Goal: Task Accomplishment & Management: Manage account settings

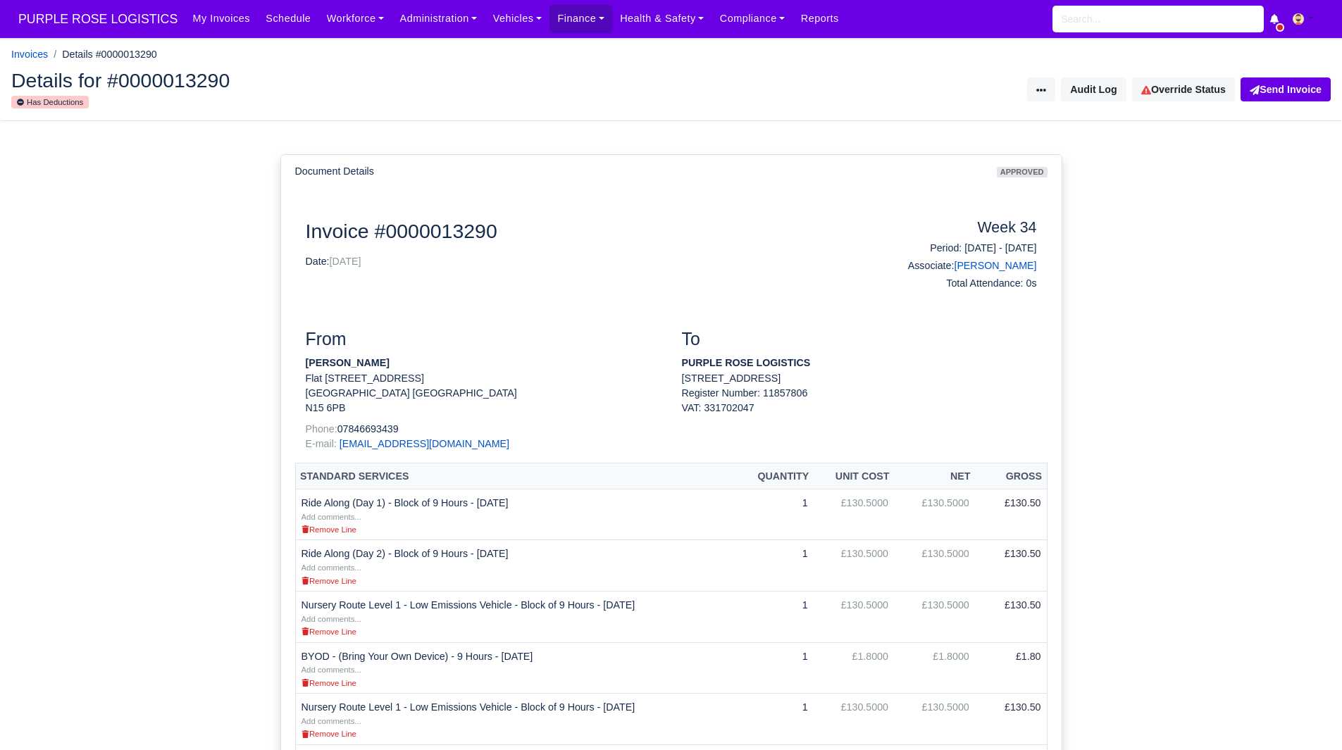
click at [1115, 273] on div "Document Details approved Document Invoice #0000013290 Date: 23/08/2025 Week 34…" at bounding box center [671, 764] width 1342 height 1286
drag, startPoint x: 387, startPoint y: 361, endPoint x: 303, endPoint y: 361, distance: 83.8
click at [303, 361] on div "From Imran Usmani Flat 117 Twyford House London Greater London N15 6PB Phone: 0…" at bounding box center [483, 396] width 376 height 134
copy strong "[PERSON_NAME]"
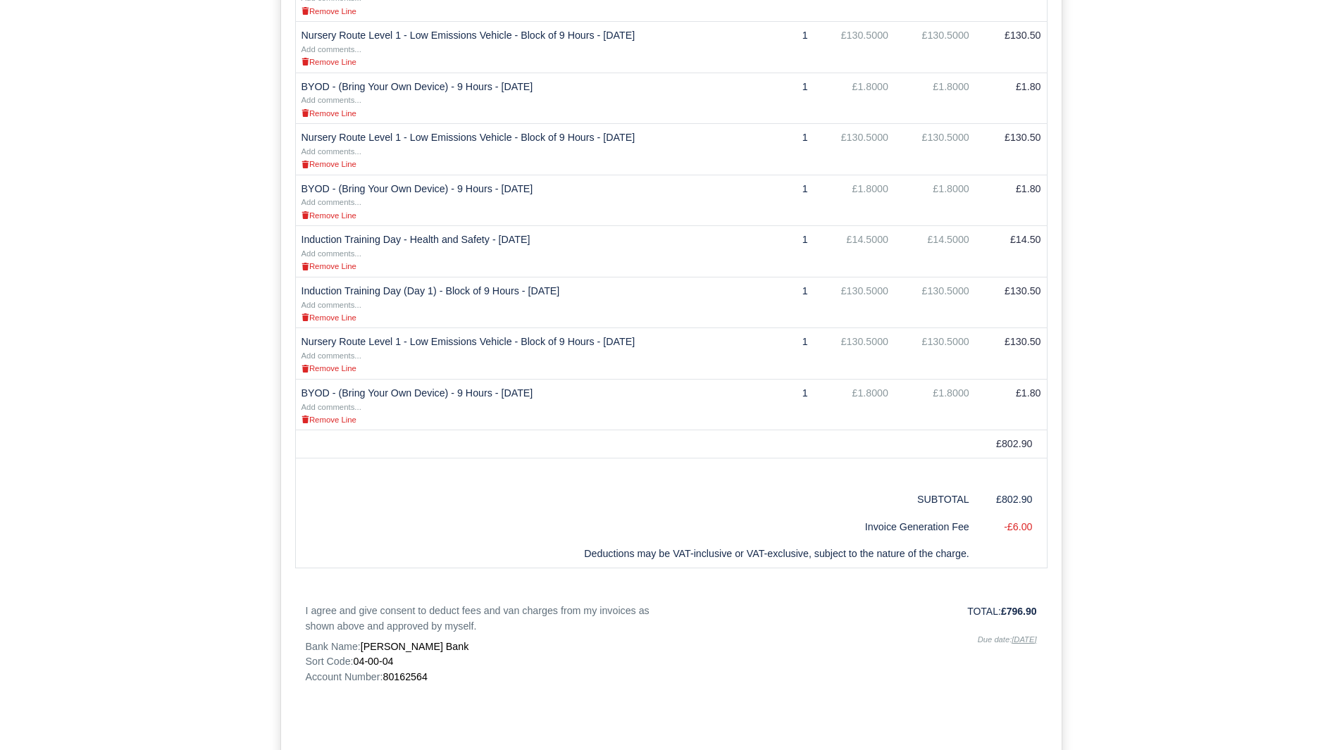
scroll to position [655, 0]
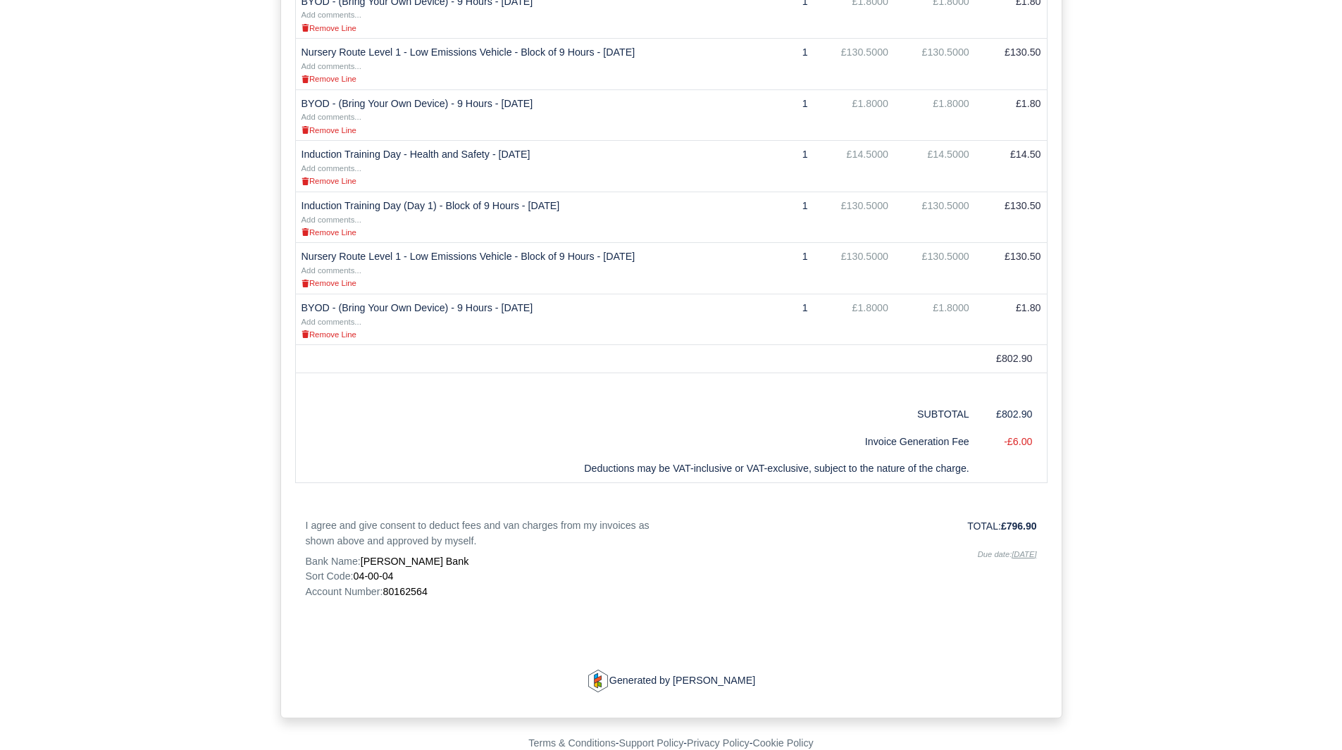
click at [419, 598] on div "Invoice #0000013290 Date: 23/08/2025 Week 34 Period: 17/08/2025 - 23/08/2025 As…" at bounding box center [671, 128] width 731 height 1129
click at [411, 590] on span "80162564" at bounding box center [405, 591] width 44 height 11
copy span "80162564"
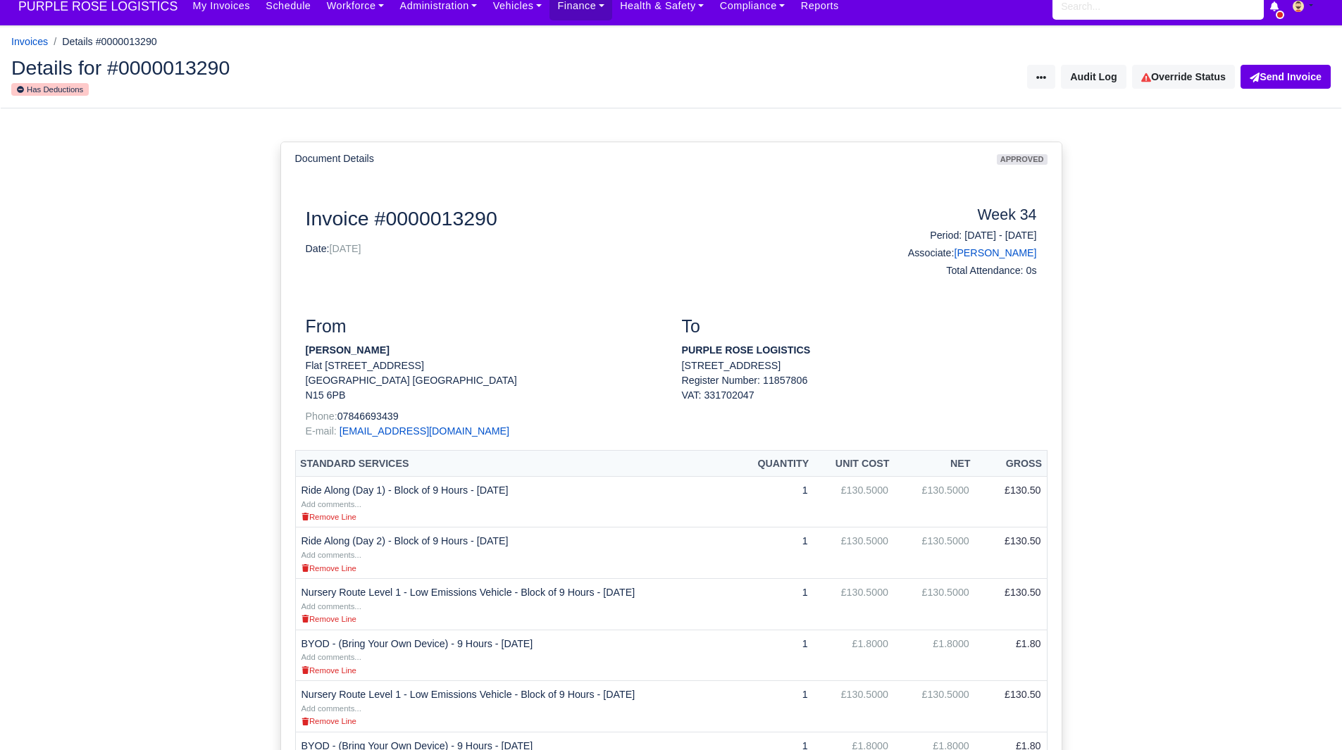
scroll to position [0, 0]
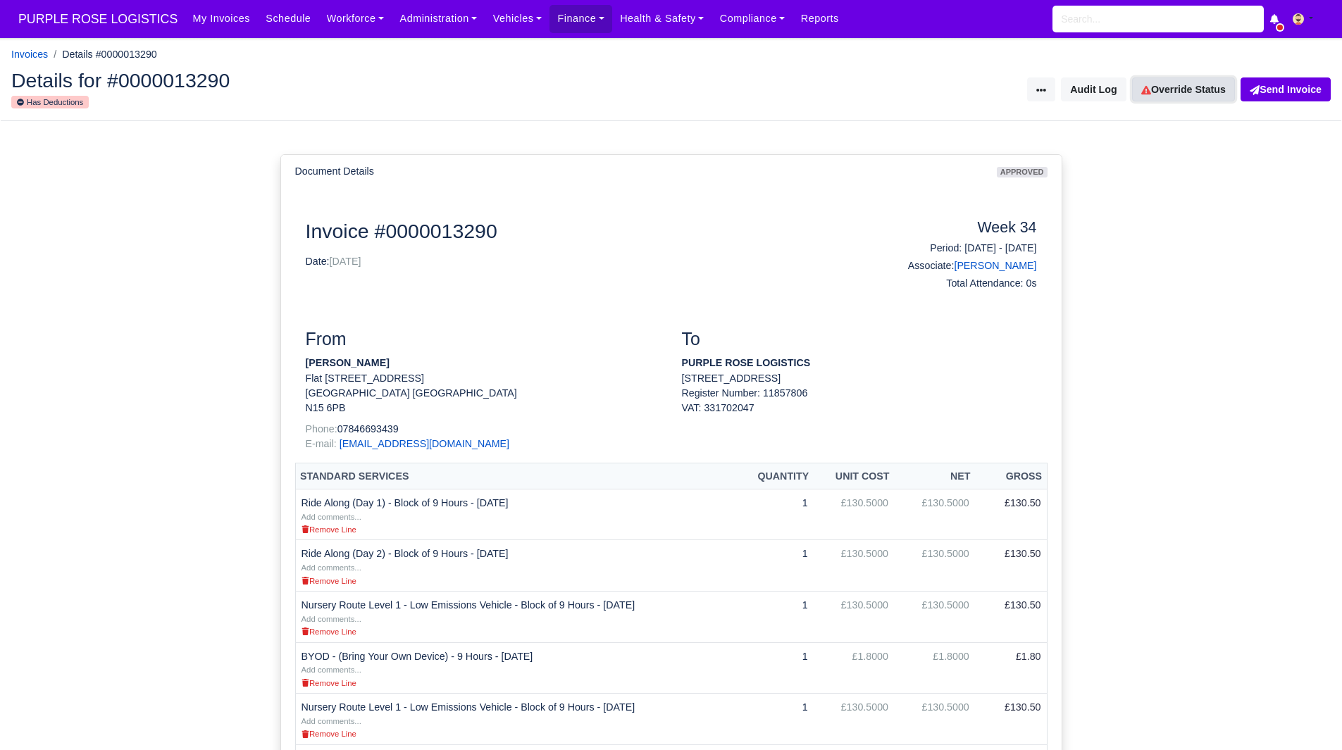
click at [1183, 86] on link "Override Status" at bounding box center [1183, 89] width 103 height 24
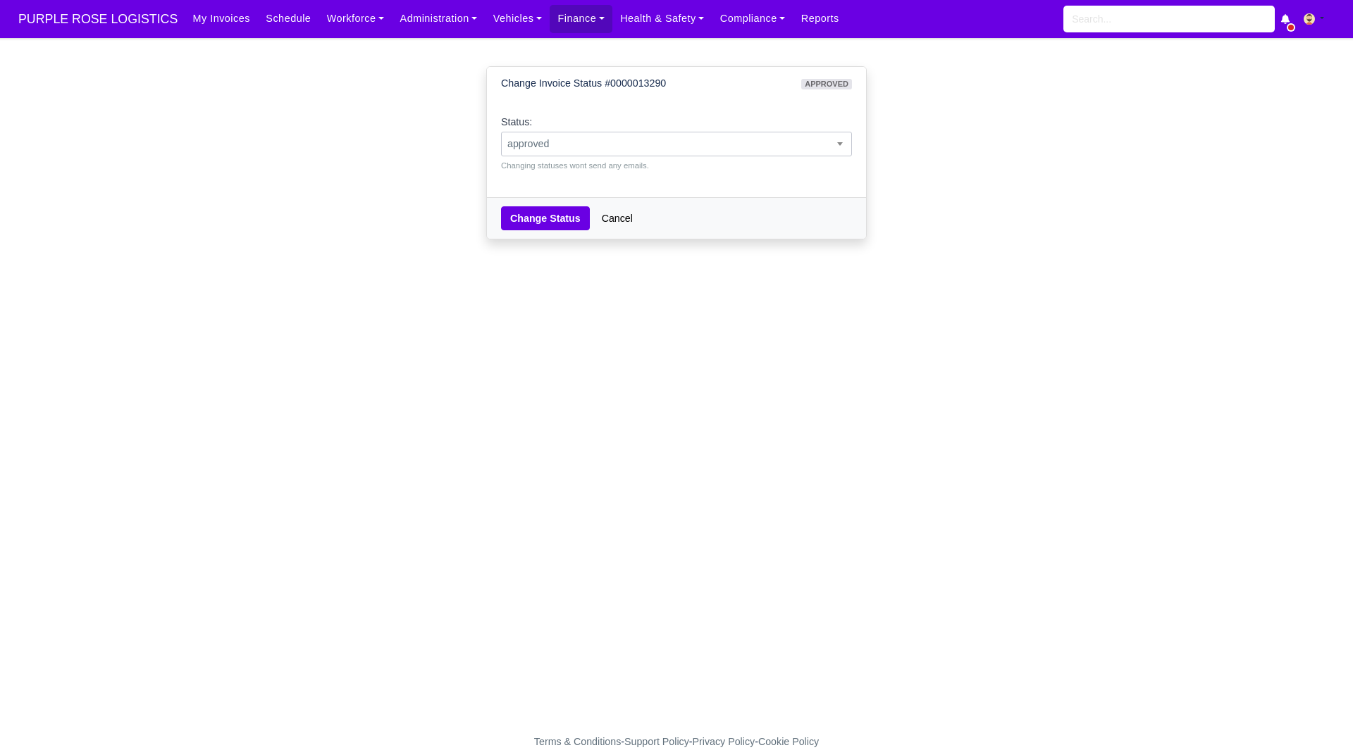
click at [580, 142] on span "approved" at bounding box center [676, 144] width 349 height 18
select select "paid"
click at [541, 223] on button "Change Status" at bounding box center [545, 218] width 89 height 24
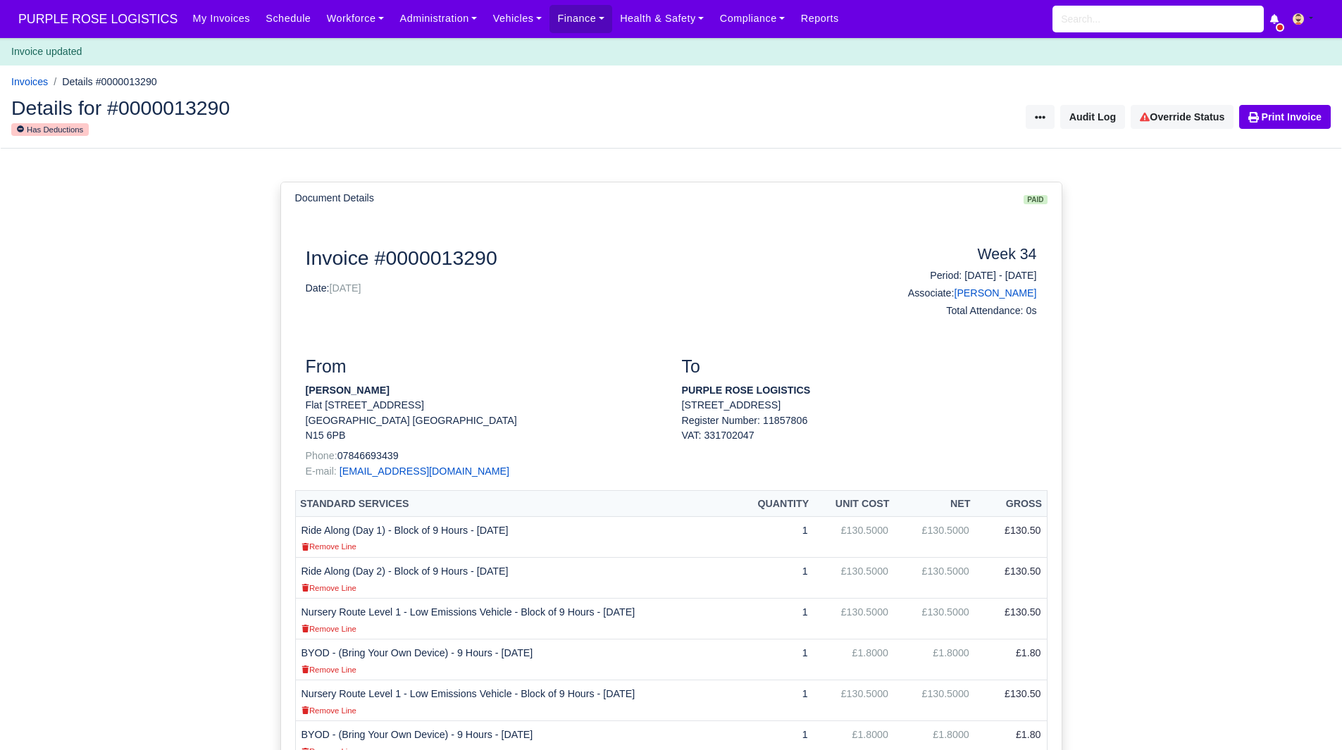
click at [1305, 99] on div "Details for #0000013290 Has Deductions Invoice Actions Resend Invoice Audit Log…" at bounding box center [671, 118] width 1341 height 62
click at [1277, 135] on div "Details for #0000013290 Has Deductions Invoice Actions Resend Invoice Audit Log…" at bounding box center [671, 118] width 1341 height 62
click at [1289, 117] on link "Print Invoice" at bounding box center [1285, 117] width 92 height 24
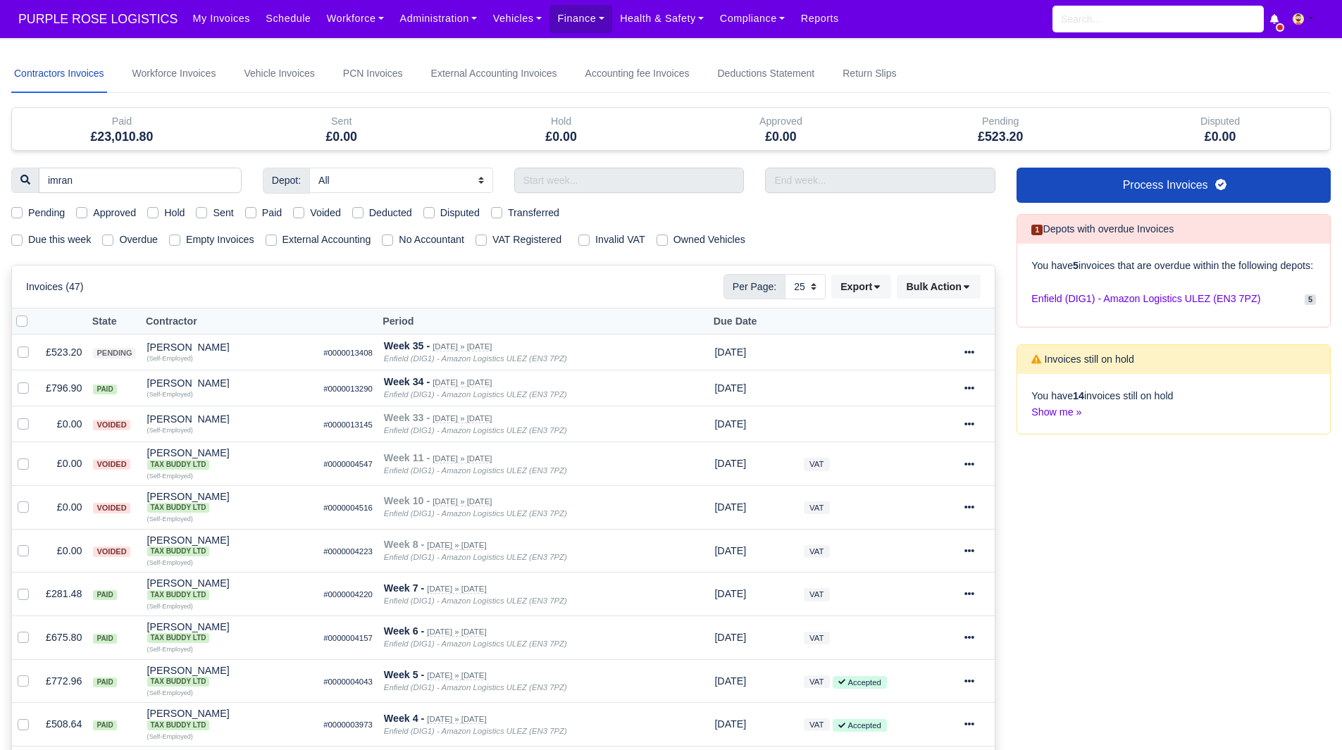
select select "25"
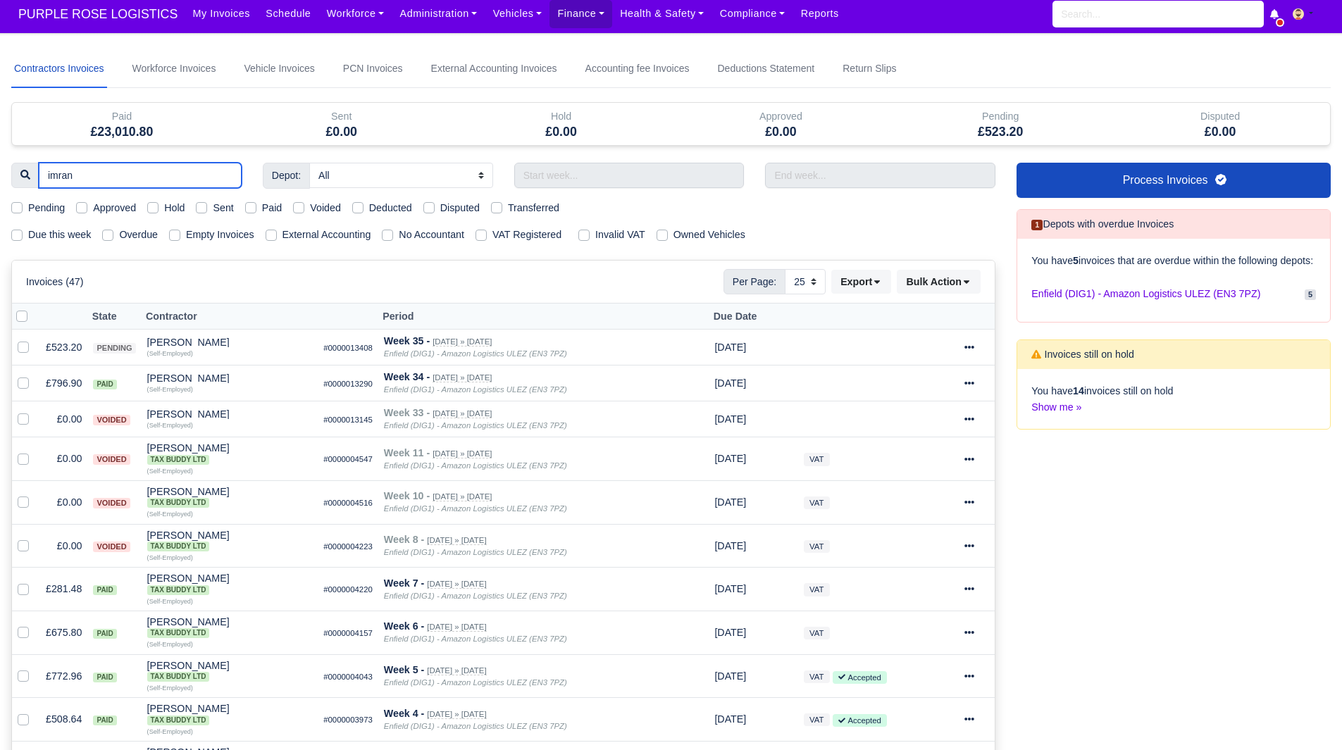
drag, startPoint x: 133, startPoint y: 182, endPoint x: 0, endPoint y: 189, distance: 133.3
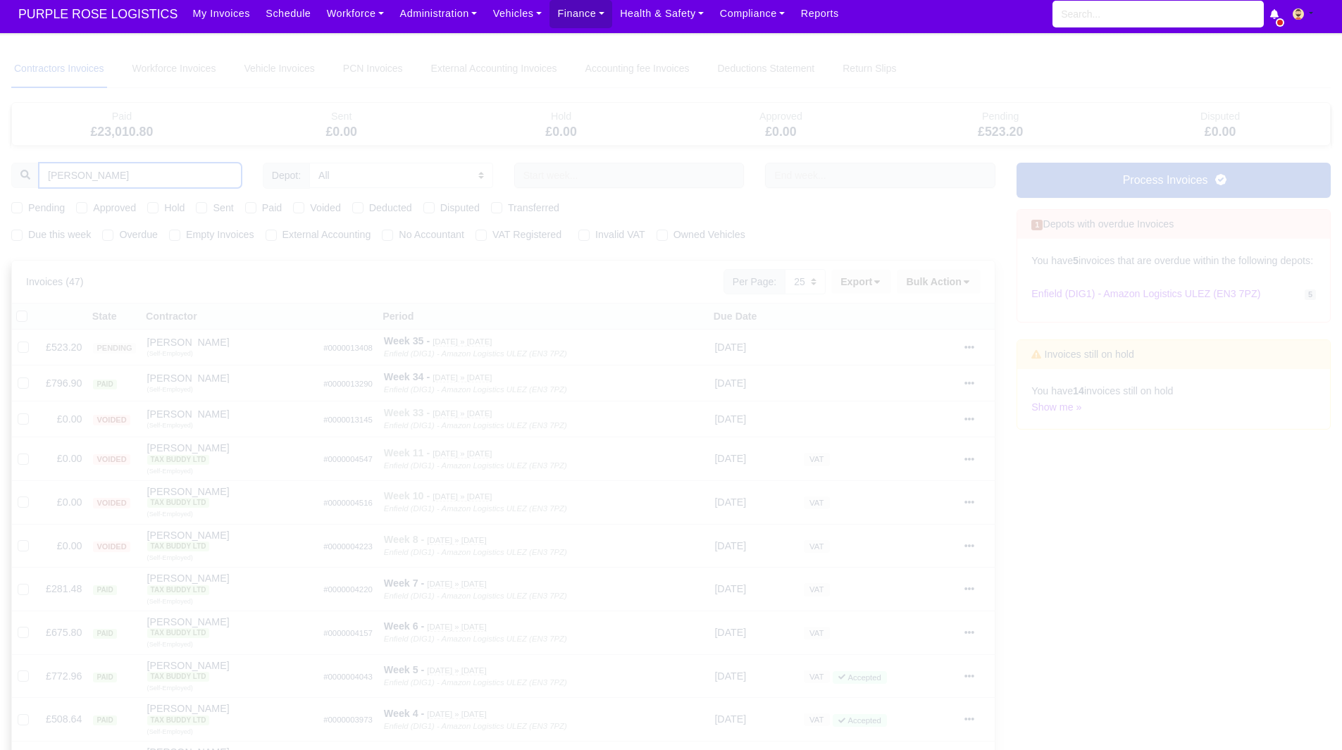
type input "melv"
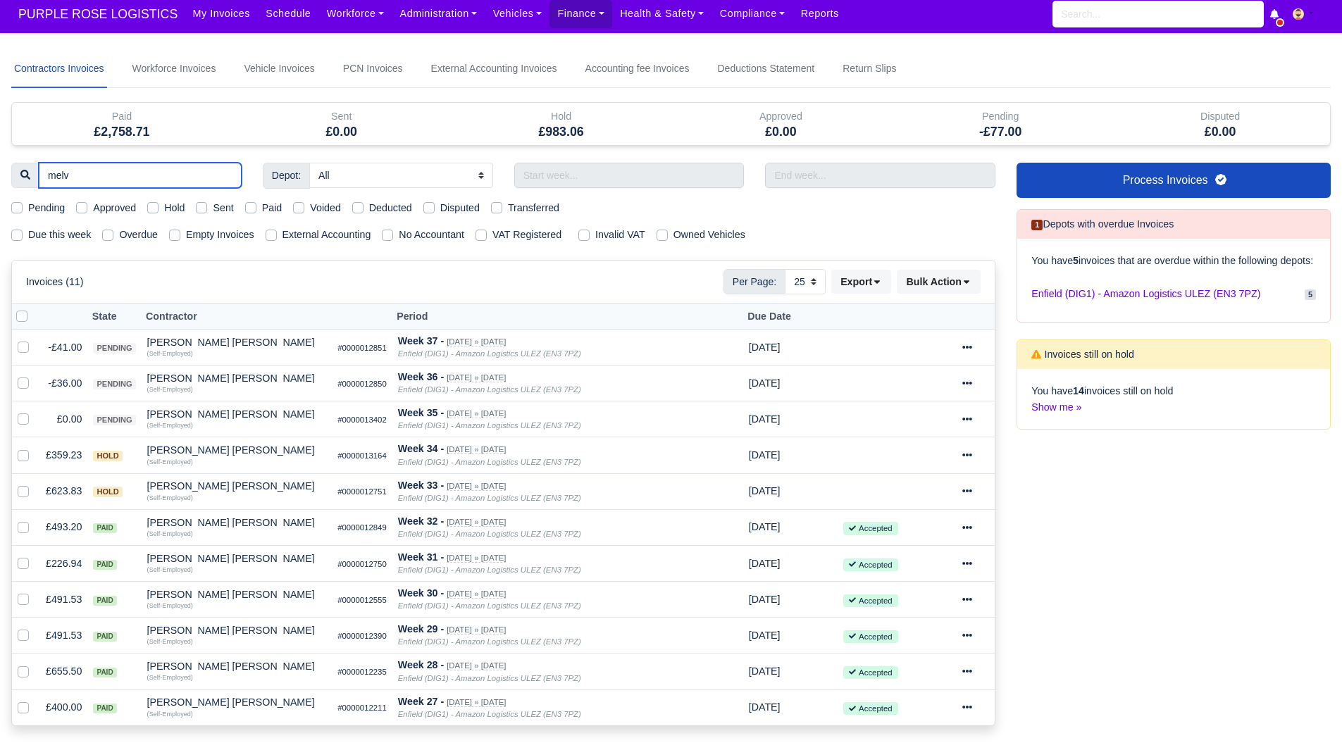
type input "melv"
click at [230, 170] on input "melv" at bounding box center [140, 175] width 203 height 25
click at [225, 175] on input "melv" at bounding box center [140, 175] width 203 height 25
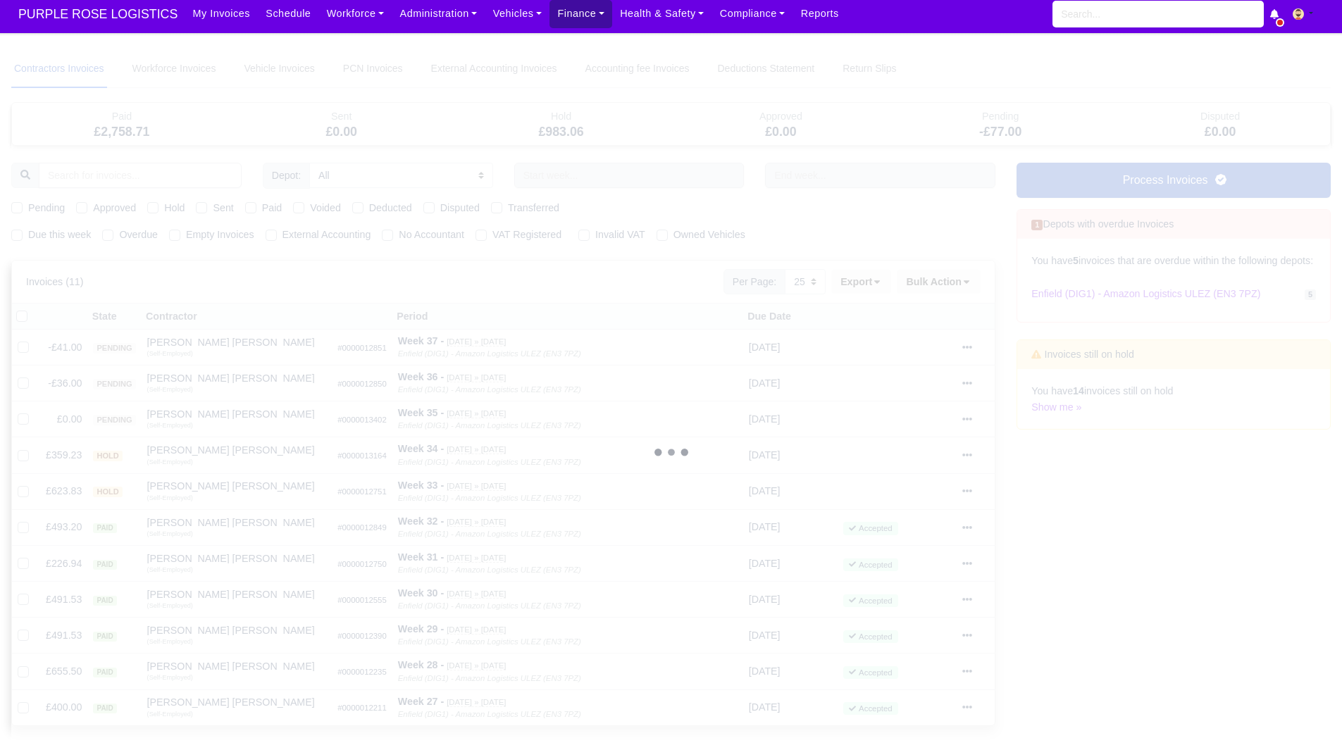
click at [563, 16] on link "Finance" at bounding box center [580, 13] width 63 height 27
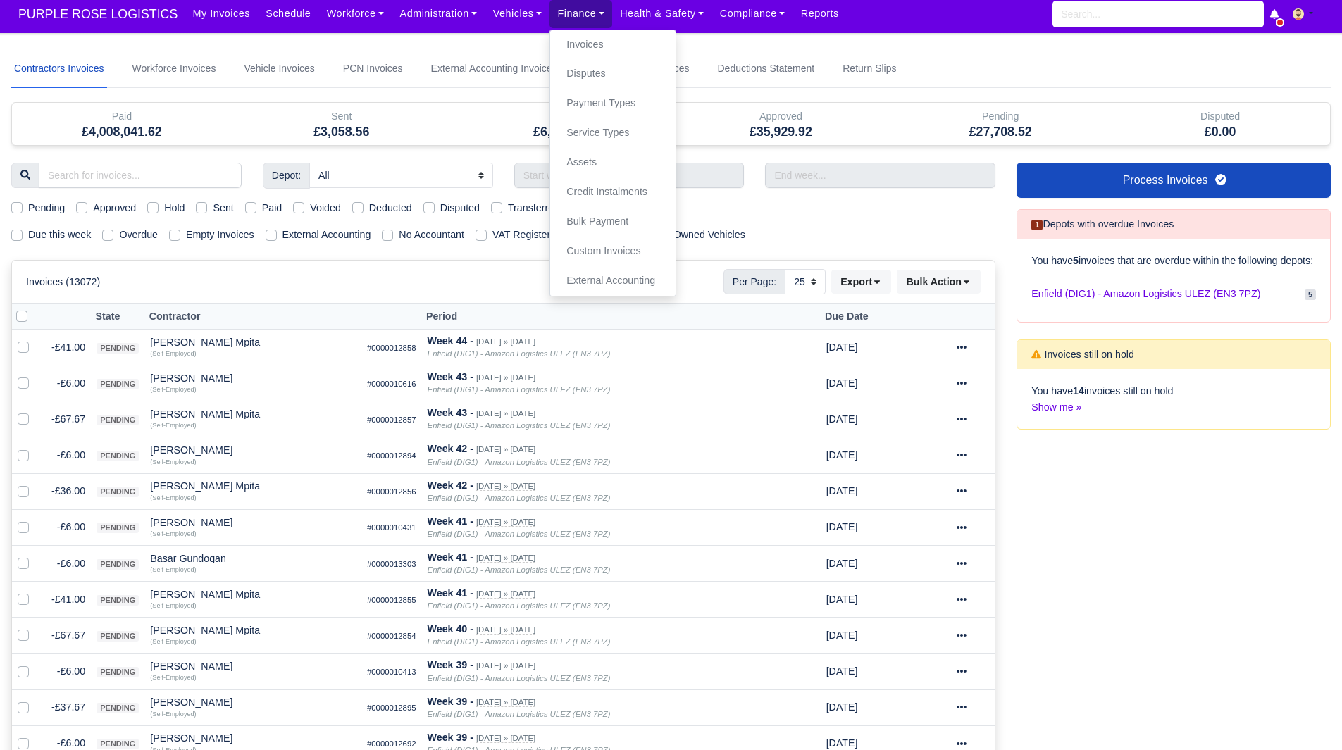
click at [563, 13] on link "Finance" at bounding box center [580, 13] width 63 height 27
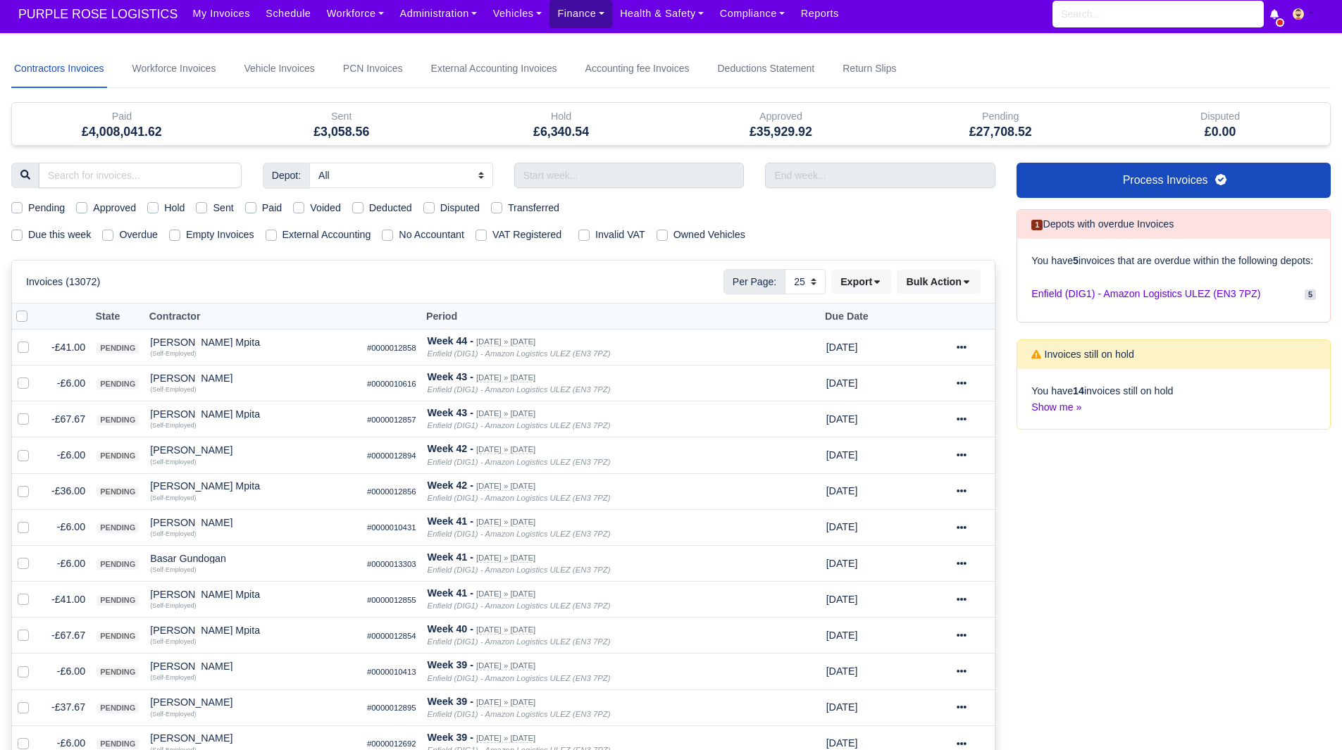
click at [563, 13] on link "Finance" at bounding box center [580, 13] width 63 height 27
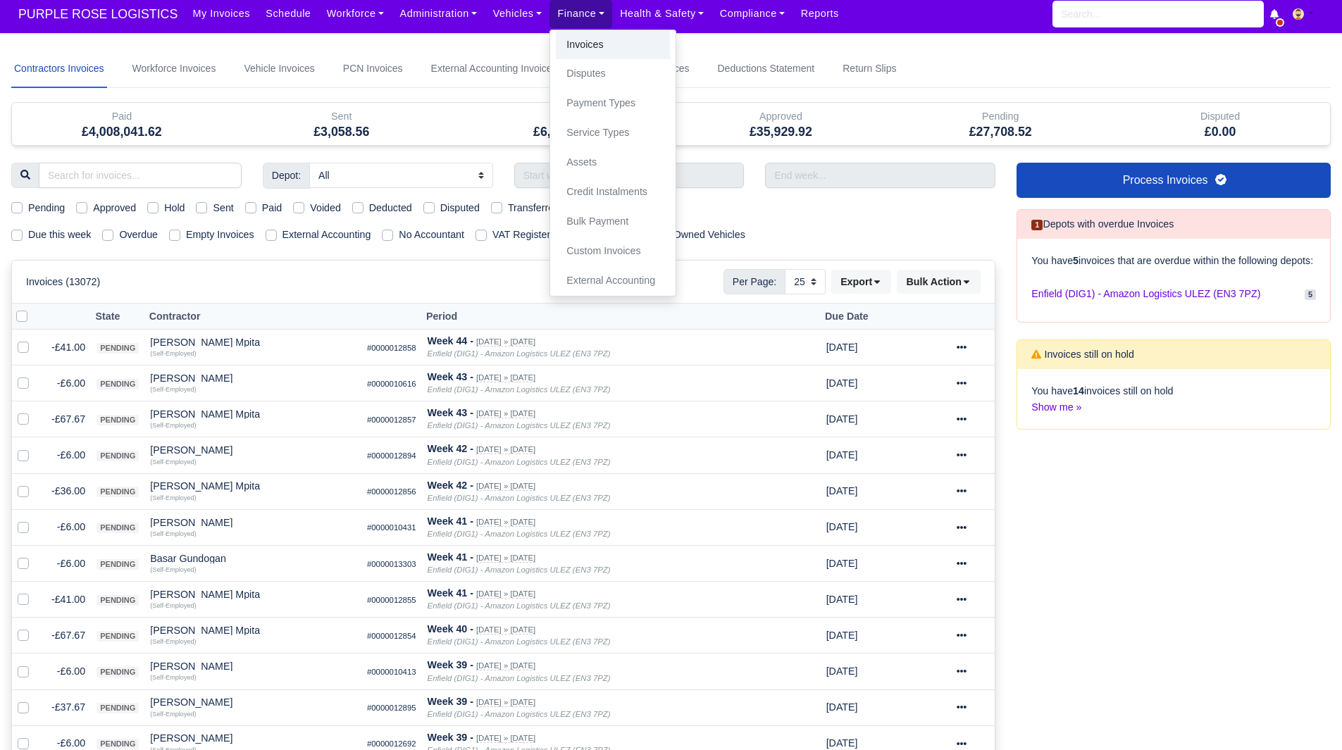
click at [570, 51] on link "Invoices" at bounding box center [613, 45] width 114 height 30
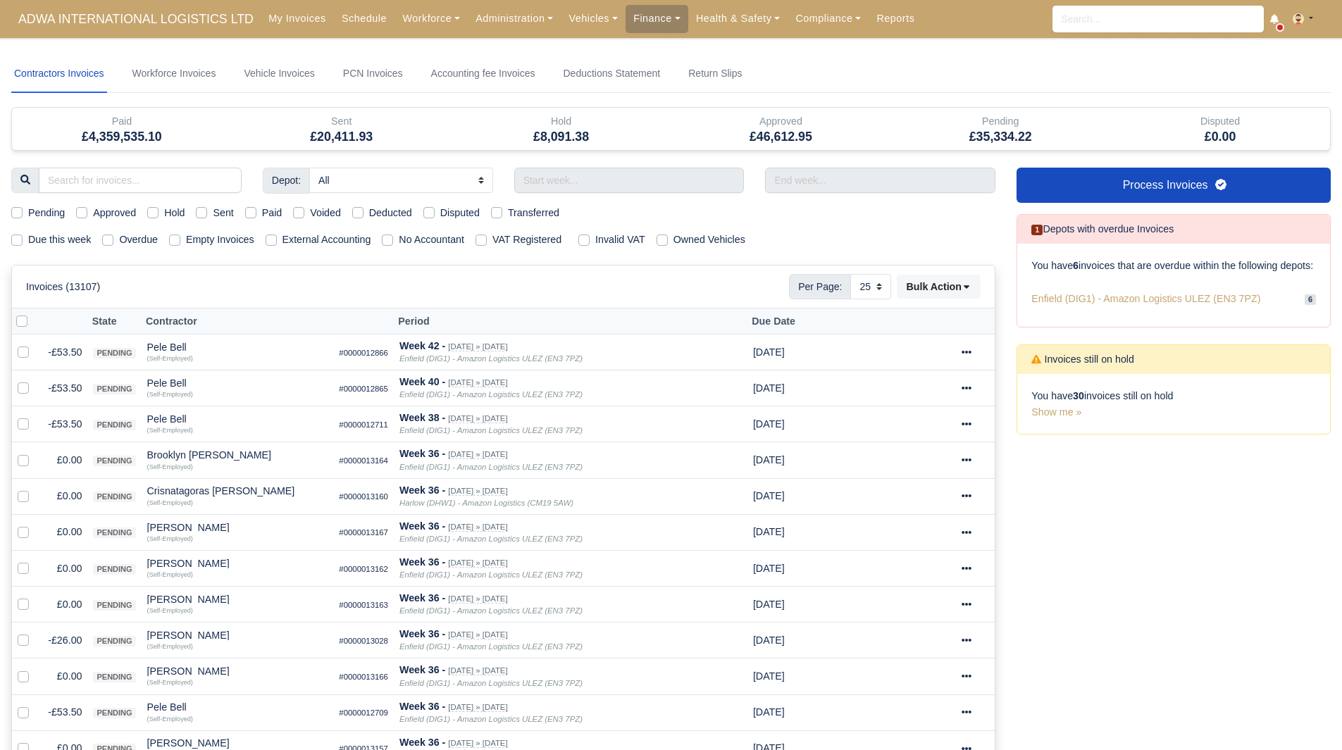
select select "25"
click at [626, 19] on link "Finance" at bounding box center [657, 18] width 63 height 27
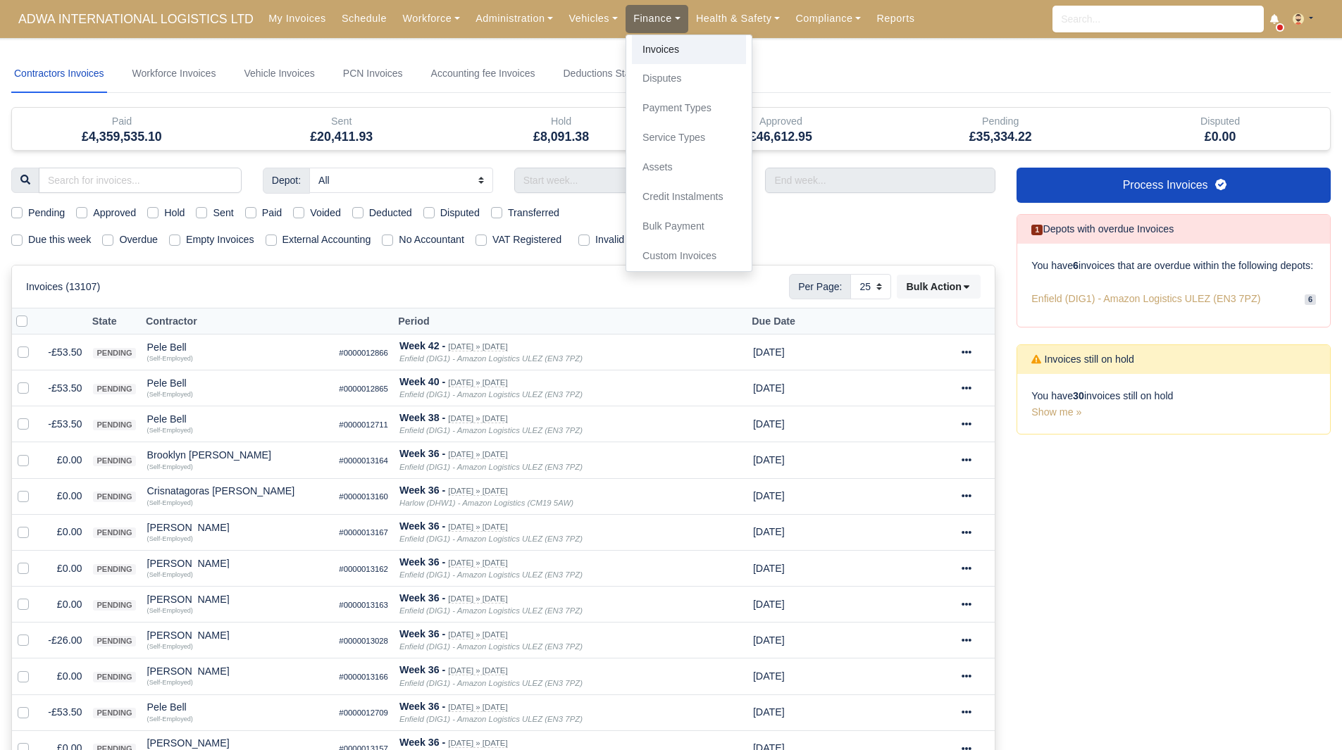
click at [632, 47] on link "Invoices" at bounding box center [689, 50] width 114 height 30
